Goal: Find specific page/section: Find specific page/section

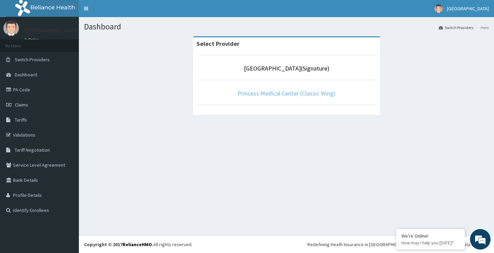
click at [278, 93] on link "Princess Medical Center (Classic Wing)" at bounding box center [286, 93] width 98 height 8
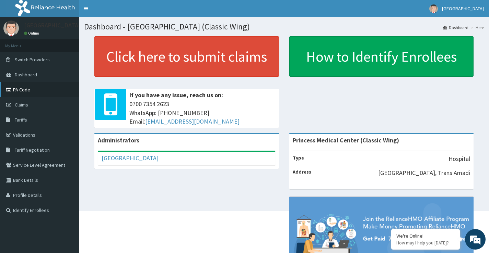
click at [13, 87] on link "PA Code" at bounding box center [39, 89] width 79 height 15
